Goal: Transaction & Acquisition: Book appointment/travel/reservation

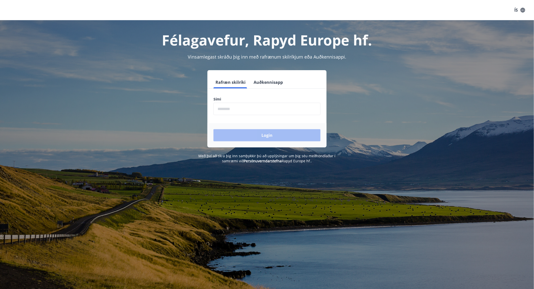
click at [270, 109] on input "phone" at bounding box center [266, 109] width 107 height 12
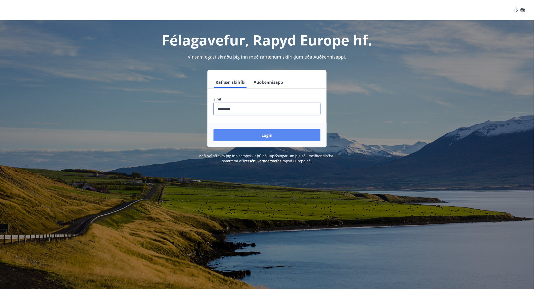
type input "********"
click at [286, 133] on button "Login" at bounding box center [266, 135] width 107 height 12
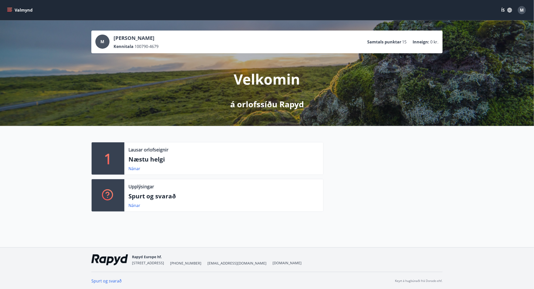
click at [9, 9] on icon "menu" at bounding box center [9, 10] width 5 height 5
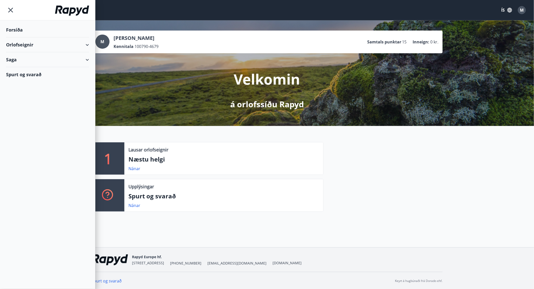
click at [431, 157] on div at bounding box center [383, 179] width 119 height 74
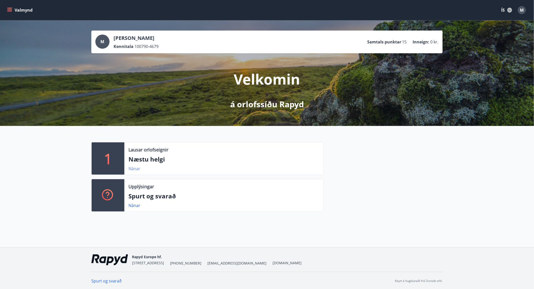
click at [133, 169] on link "Nánar" at bounding box center [134, 169] width 12 height 6
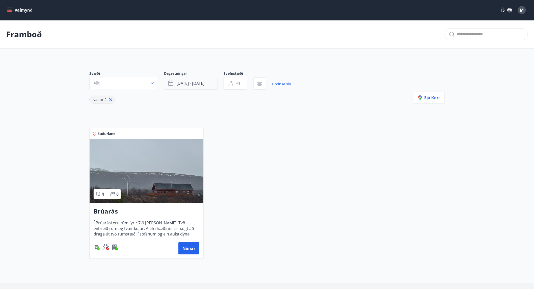
click at [178, 84] on span "sep 19 - sep 22" at bounding box center [190, 84] width 28 height 6
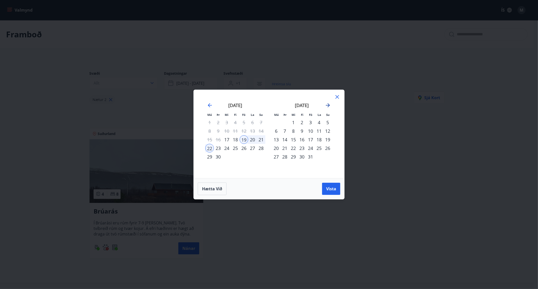
click at [329, 104] on icon "Move forward to switch to the next month." at bounding box center [328, 105] width 6 height 6
click at [311, 148] on div "21" at bounding box center [310, 148] width 9 height 9
click at [331, 189] on span "Vista" at bounding box center [331, 189] width 10 height 6
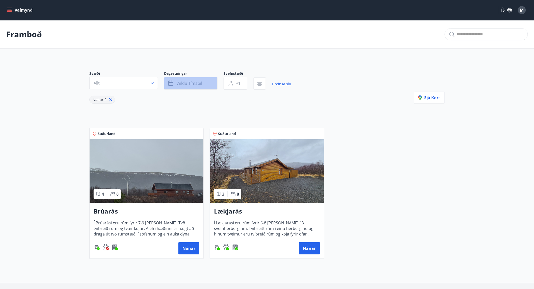
click at [175, 80] on button "Veldu tímabil" at bounding box center [191, 83] width 54 height 13
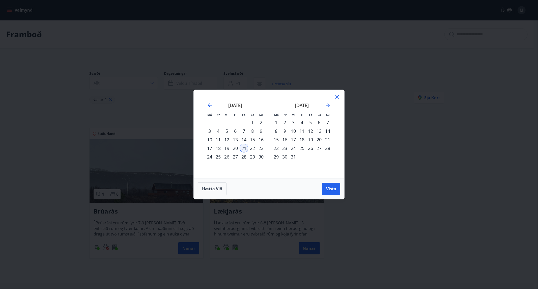
click at [147, 115] on div "Má Þr Mi Fi Fö La Su Má Þr Mi Fi Fö La Su október 2025 1 2 3 4 5 6 7 8 9 10 11 …" at bounding box center [269, 144] width 538 height 289
click at [208, 192] on button "Hætta við" at bounding box center [212, 188] width 29 height 13
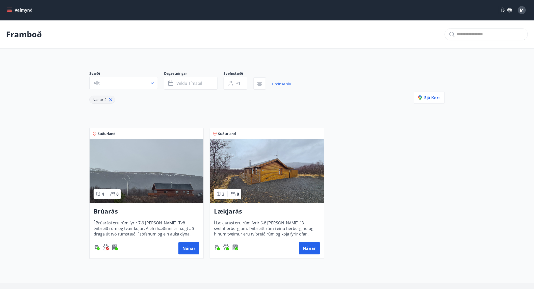
click at [112, 100] on icon at bounding box center [111, 100] width 6 height 6
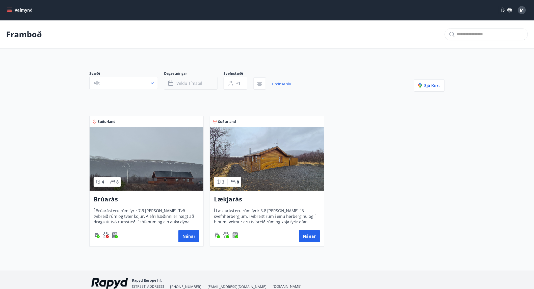
click at [198, 82] on span "Veldu tímabil" at bounding box center [189, 84] width 26 height 6
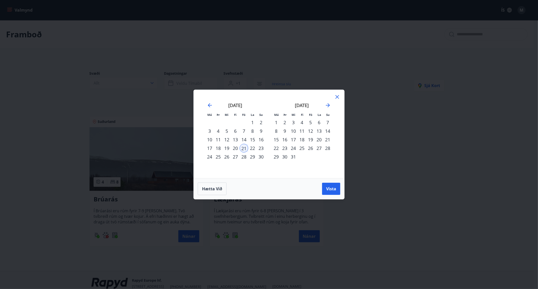
click at [259, 149] on div "23" at bounding box center [261, 148] width 9 height 9
click at [330, 188] on span "Vista" at bounding box center [331, 189] width 10 height 6
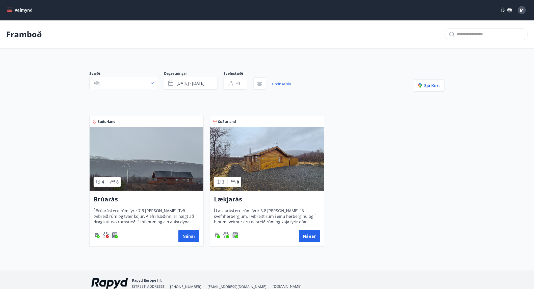
click at [138, 163] on img at bounding box center [147, 159] width 114 height 64
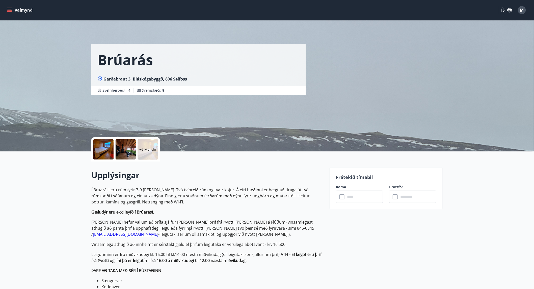
click at [348, 200] on input "text" at bounding box center [364, 197] width 38 height 12
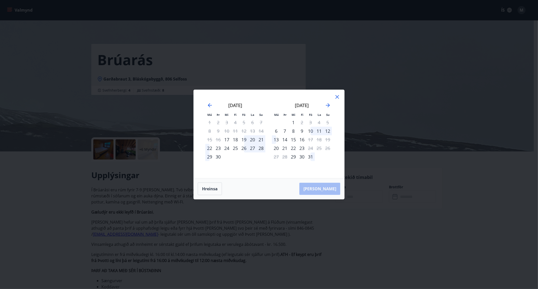
click at [339, 96] on icon at bounding box center [337, 97] width 6 height 6
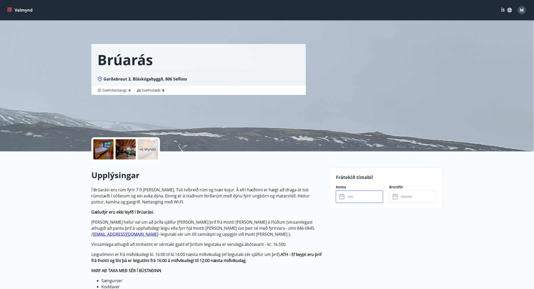
click at [370, 201] on input "text" at bounding box center [364, 197] width 38 height 12
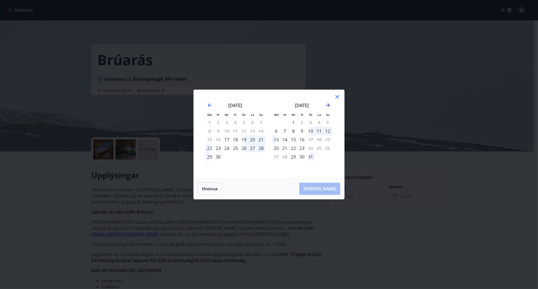
click at [328, 104] on icon "Move forward to switch to the next month." at bounding box center [328, 105] width 6 height 6
click at [310, 147] on div "21" at bounding box center [310, 148] width 9 height 9
click at [328, 146] on div "23" at bounding box center [328, 148] width 9 height 9
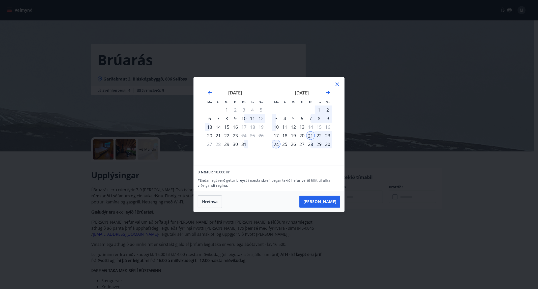
click at [328, 133] on div "23" at bounding box center [328, 135] width 9 height 9
click at [328, 200] on button "Taka Frá" at bounding box center [320, 202] width 41 height 12
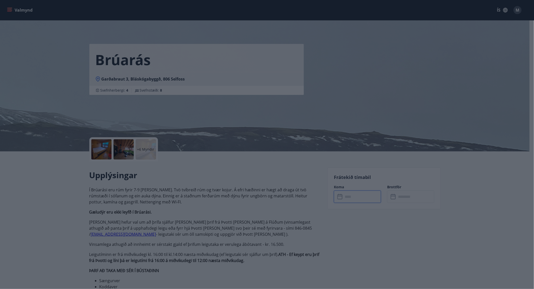
type input "******"
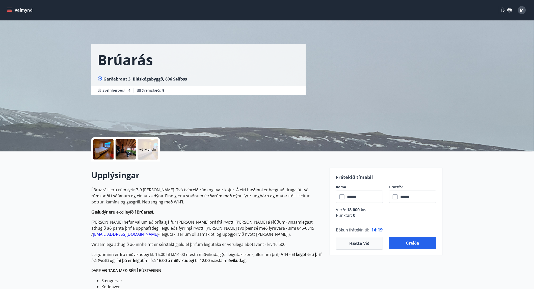
click at [416, 195] on input "******" at bounding box center [418, 197] width 38 height 12
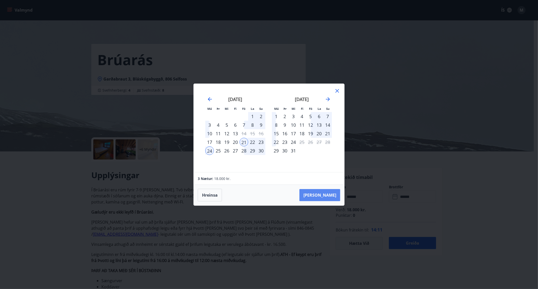
click at [325, 194] on button "Taka Frá" at bounding box center [320, 195] width 41 height 12
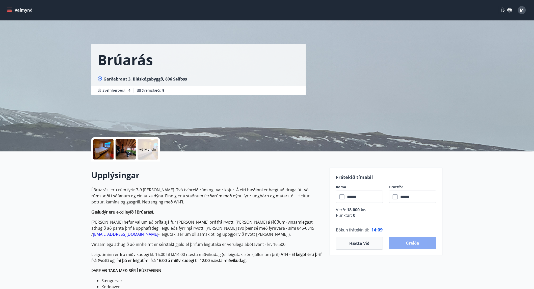
click at [420, 244] on button "Greiða" at bounding box center [412, 243] width 47 height 12
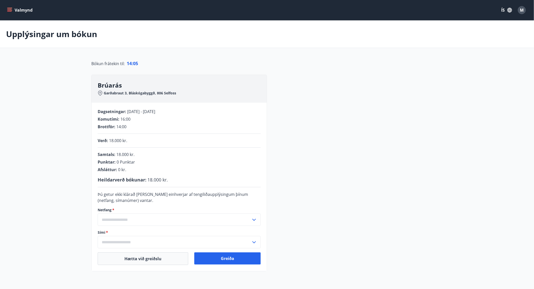
click at [229, 219] on input "text" at bounding box center [174, 219] width 153 height 12
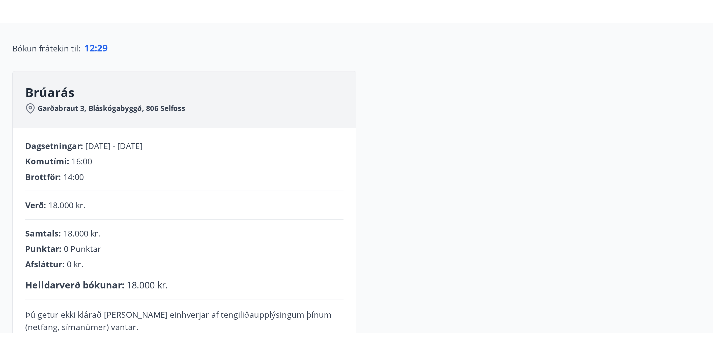
scroll to position [1, 0]
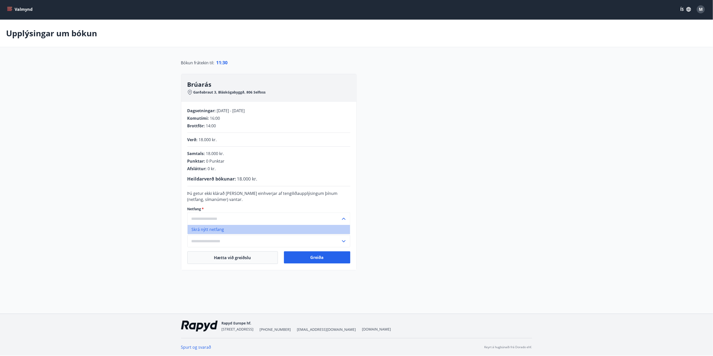
click at [231, 231] on li "Skrá nýtt netfang" at bounding box center [269, 229] width 163 height 9
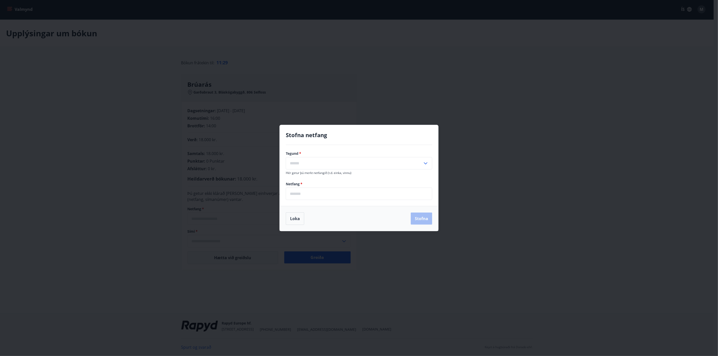
click at [315, 167] on input "text" at bounding box center [354, 163] width 137 height 12
click at [316, 176] on li "Heima" at bounding box center [359, 174] width 146 height 9
type input "*****"
click at [324, 195] on input "email" at bounding box center [359, 194] width 146 height 12
type input "**********"
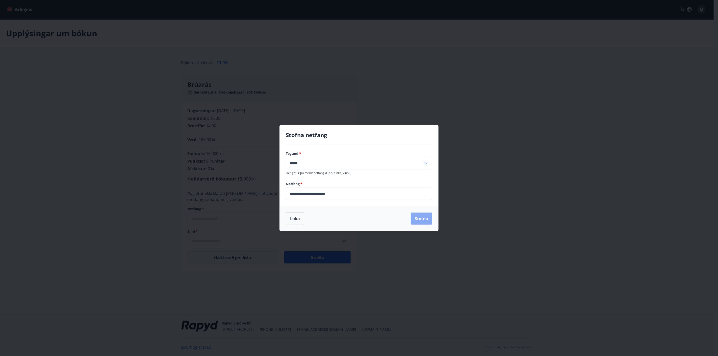
click at [425, 220] on button "Stofna" at bounding box center [421, 219] width 21 height 12
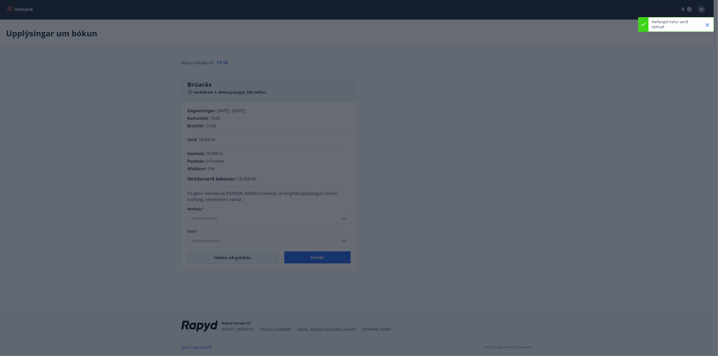
type input "**********"
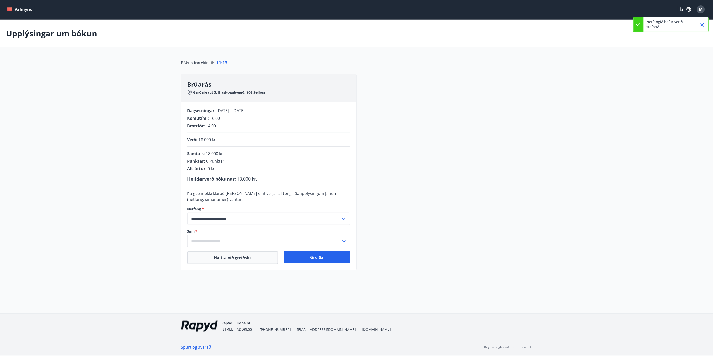
click at [291, 240] on input "text" at bounding box center [264, 241] width 153 height 12
click at [222, 253] on li "Skrá nýtt símanúmer" at bounding box center [269, 252] width 163 height 9
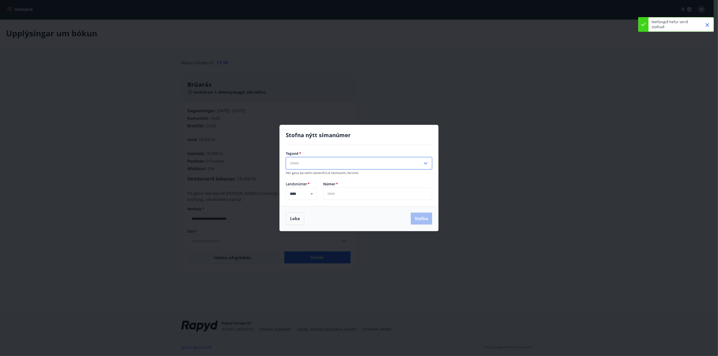
click at [326, 161] on input "text" at bounding box center [354, 163] width 137 height 12
click at [316, 176] on li "Farsími" at bounding box center [359, 174] width 146 height 9
type input "*******"
click at [348, 192] on input "text" at bounding box center [377, 194] width 109 height 12
type input "*******"
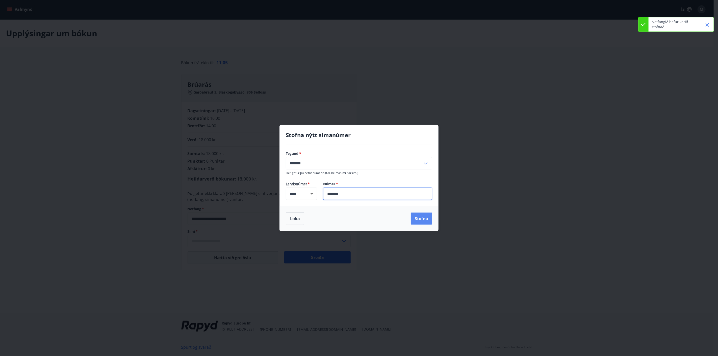
click at [425, 218] on button "Stofna" at bounding box center [421, 219] width 21 height 12
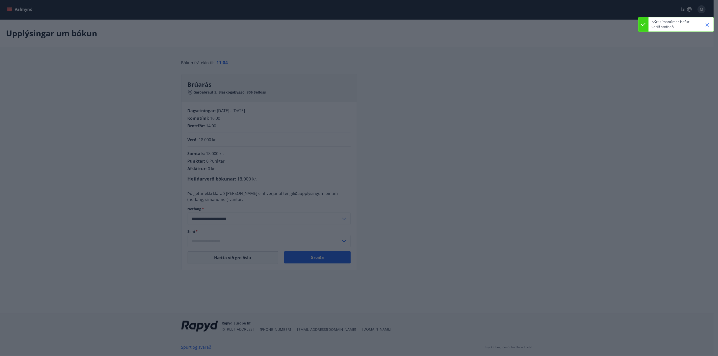
type input "**********"
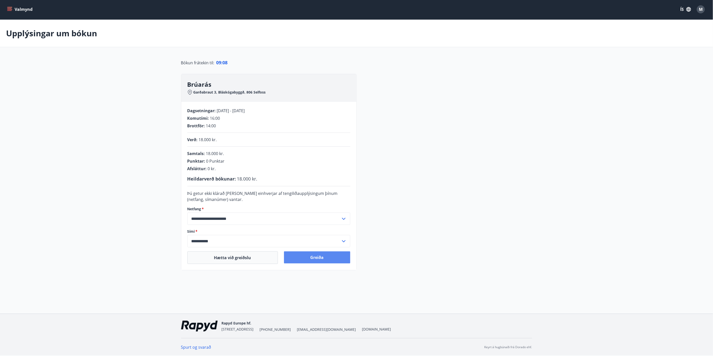
click at [320, 259] on button "Greiða" at bounding box center [317, 258] width 66 height 12
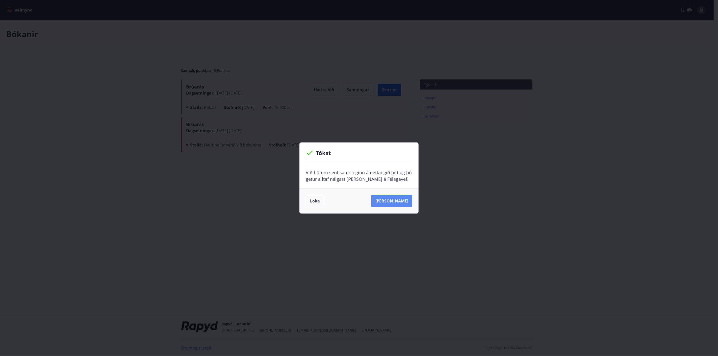
click at [403, 201] on button "[PERSON_NAME]" at bounding box center [391, 201] width 41 height 12
click at [318, 201] on button "Loka" at bounding box center [315, 201] width 18 height 13
